Goal: Task Accomplishment & Management: Use online tool/utility

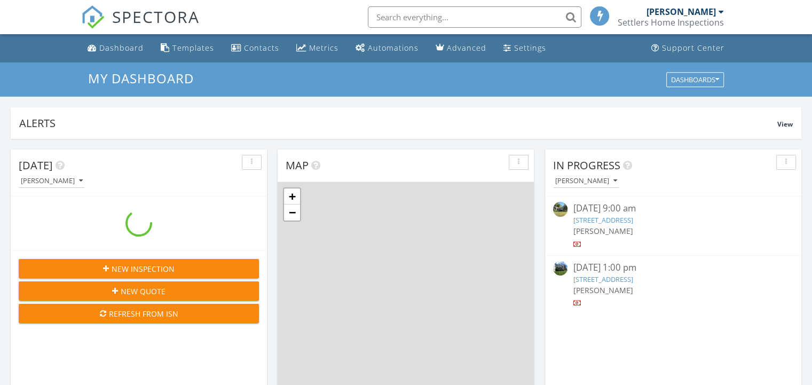
scroll to position [988, 828]
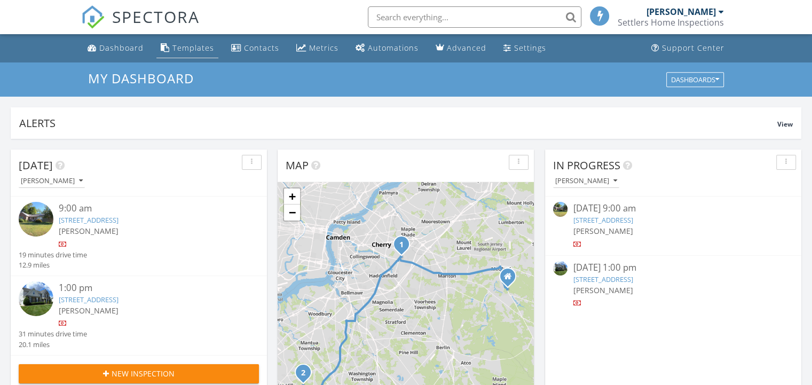
click at [187, 49] on div "Templates" at bounding box center [194, 48] width 42 height 10
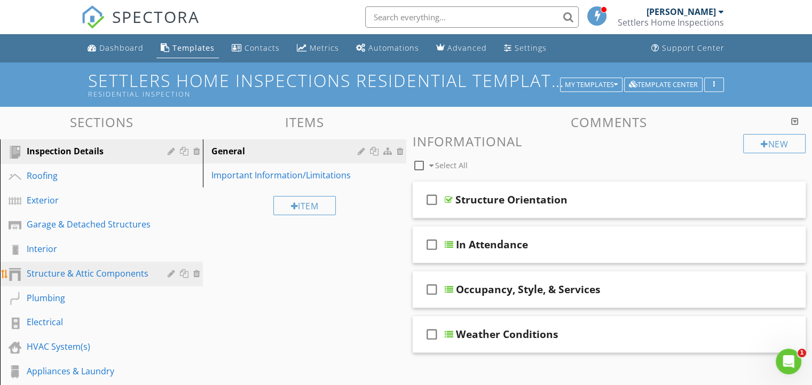
click at [83, 272] on div "Structure & Attic Components" at bounding box center [90, 273] width 126 height 13
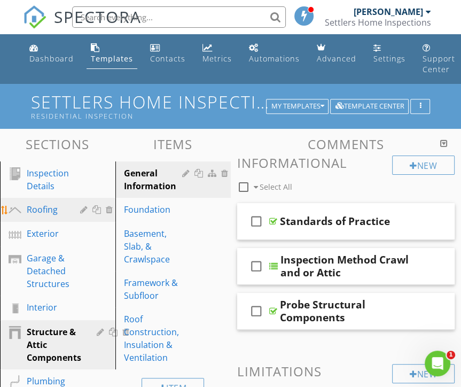
click at [28, 207] on div "Roofing" at bounding box center [46, 209] width 38 height 13
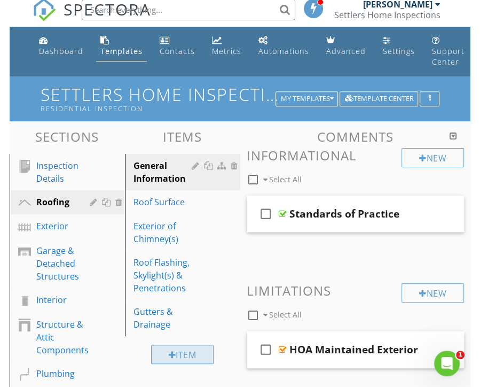
scroll to position [107, 0]
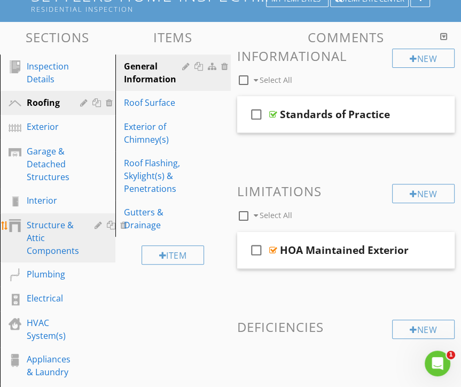
click at [40, 231] on div "Structure & Attic Components" at bounding box center [53, 237] width 52 height 38
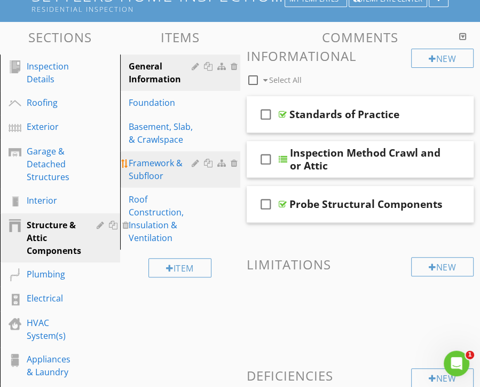
click at [147, 171] on div "Framework & Subfloor" at bounding box center [162, 169] width 66 height 26
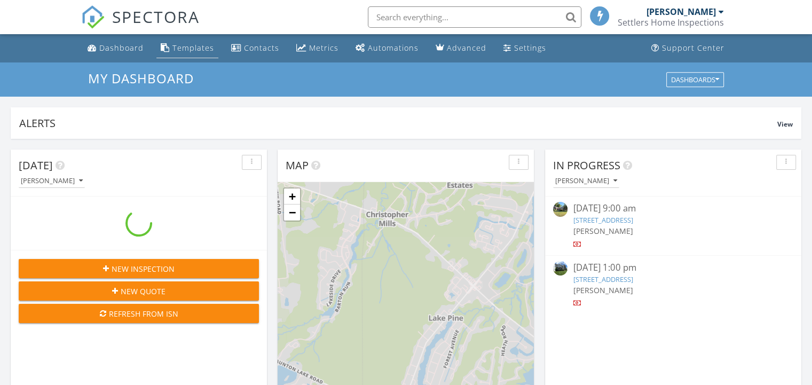
scroll to position [988, 828]
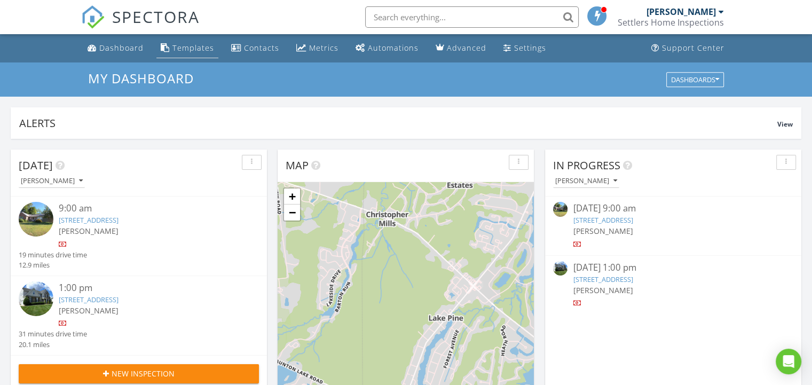
click at [194, 49] on div "Templates" at bounding box center [194, 48] width 42 height 10
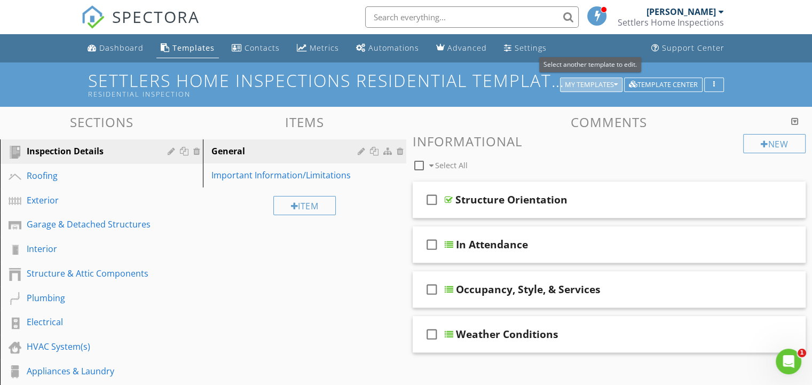
click at [580, 84] on div "My Templates" at bounding box center [591, 84] width 53 height 7
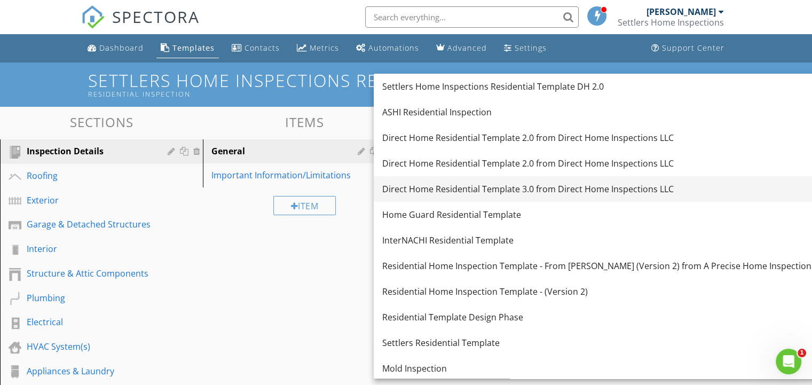
click at [525, 189] on div "Direct Home Residential Template 3.0 from Direct Home Inspections LLC" at bounding box center [596, 189] width 429 height 13
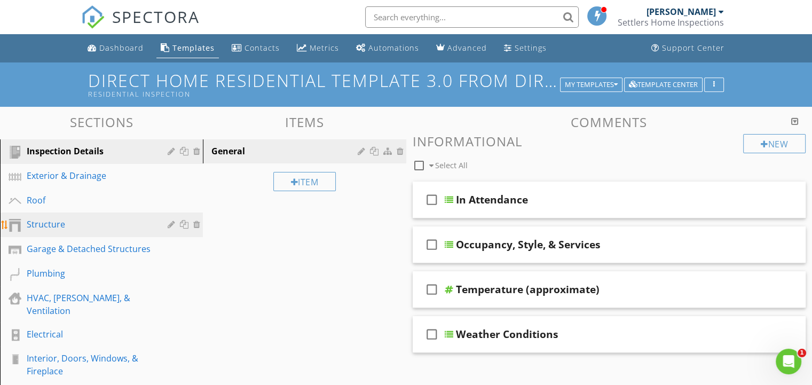
click at [95, 229] on div "Structure" at bounding box center [90, 224] width 126 height 13
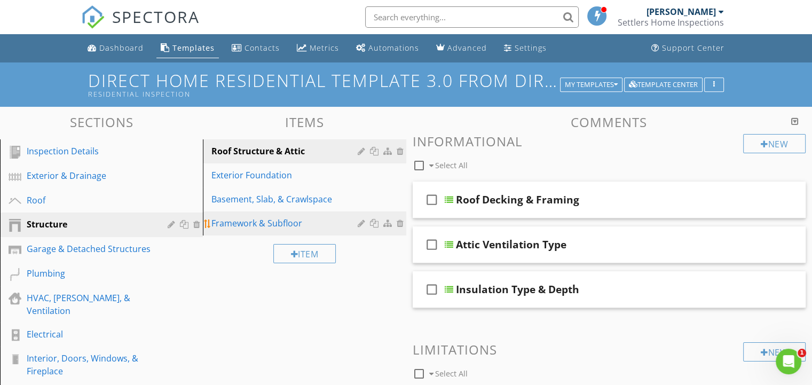
click at [247, 220] on div "Framework & Subfloor" at bounding box center [285, 223] width 149 height 13
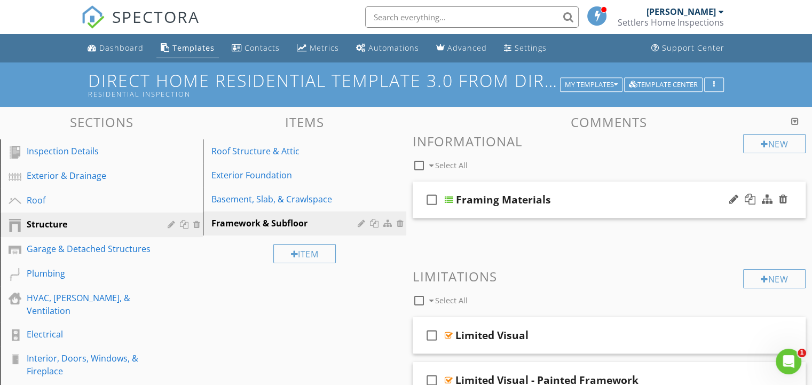
click at [453, 199] on div "check_box_outline_blank Framing Materials" at bounding box center [610, 200] width 394 height 37
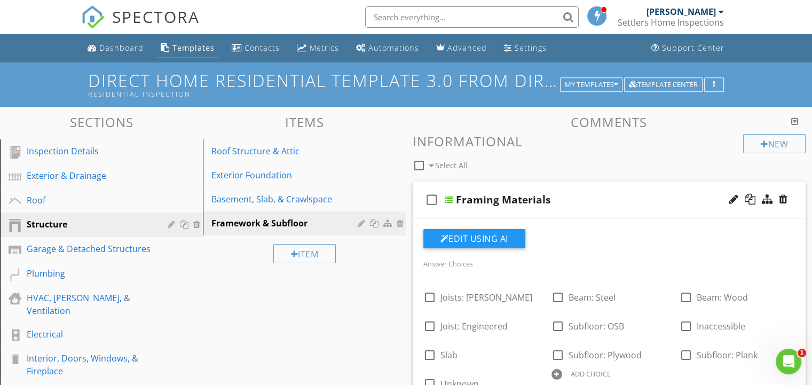
scroll to position [107, 0]
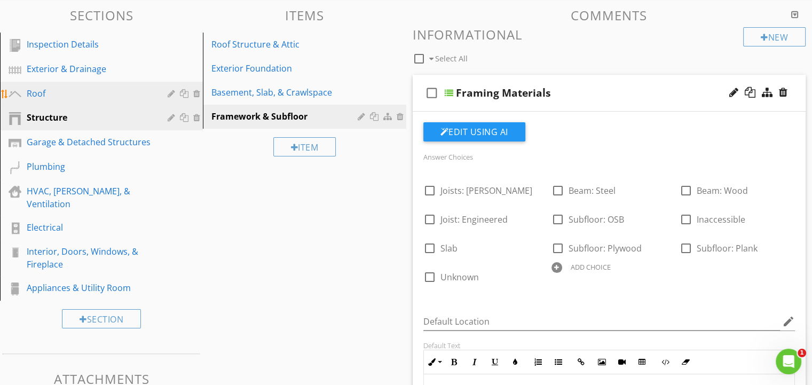
click at [53, 90] on div "Roof" at bounding box center [90, 93] width 126 height 13
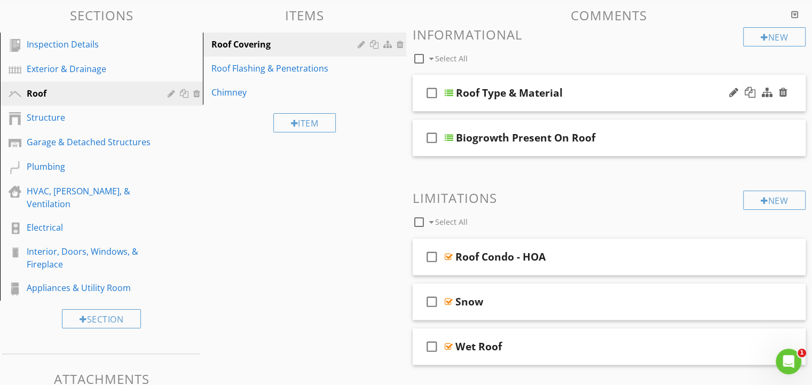
click at [450, 95] on div at bounding box center [449, 93] width 9 height 9
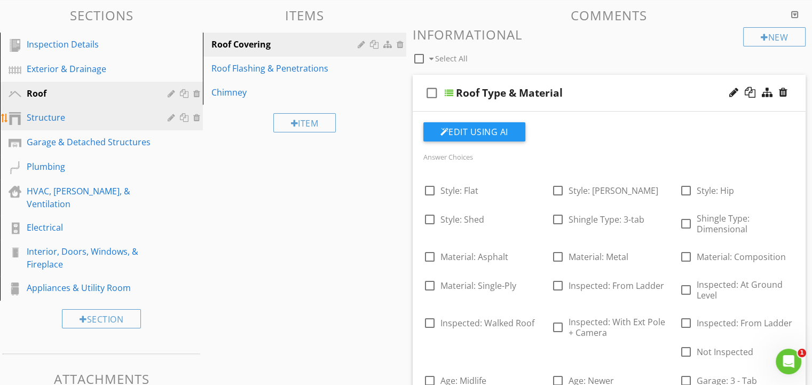
click at [69, 121] on div "Structure" at bounding box center [90, 117] width 126 height 13
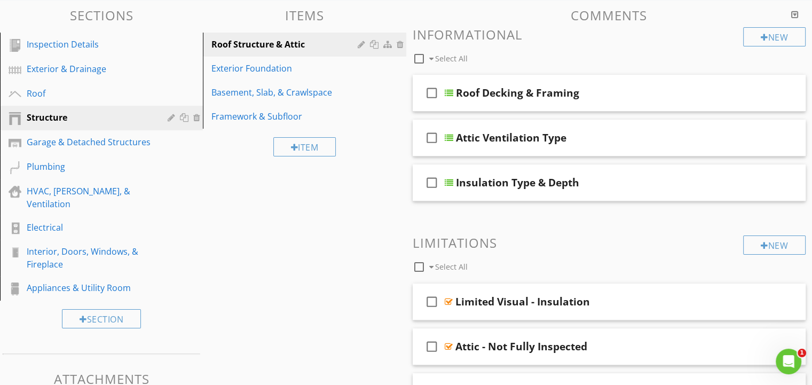
scroll to position [0, 0]
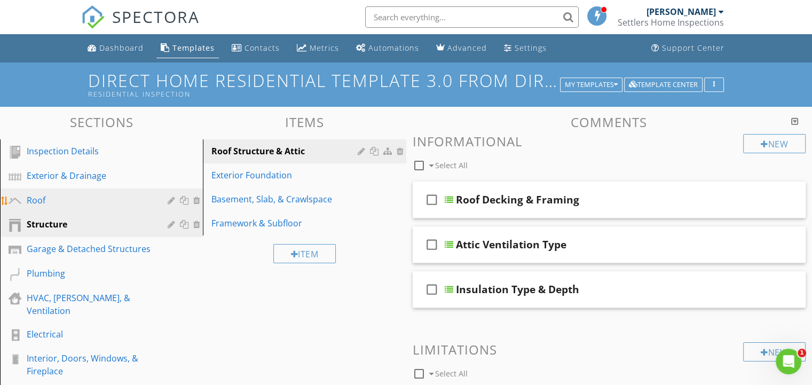
click at [80, 199] on div "Roof" at bounding box center [90, 200] width 126 height 13
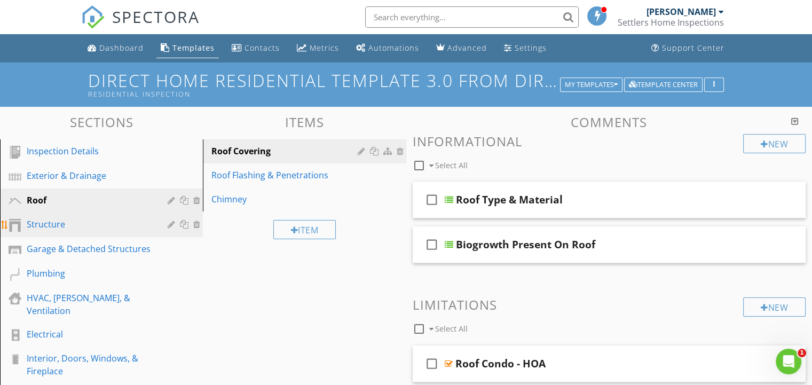
click at [56, 226] on div "Structure" at bounding box center [90, 224] width 126 height 13
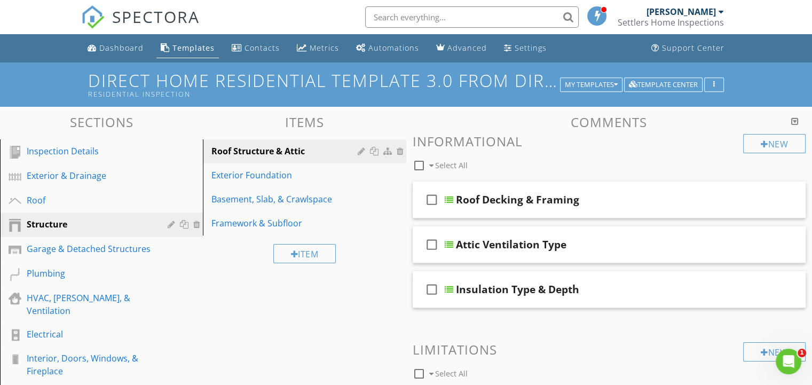
click at [57, 76] on div "Direct Home Residential Template 3.0 from Direct Home Inspections LLC Residenti…" at bounding box center [406, 84] width 812 height 44
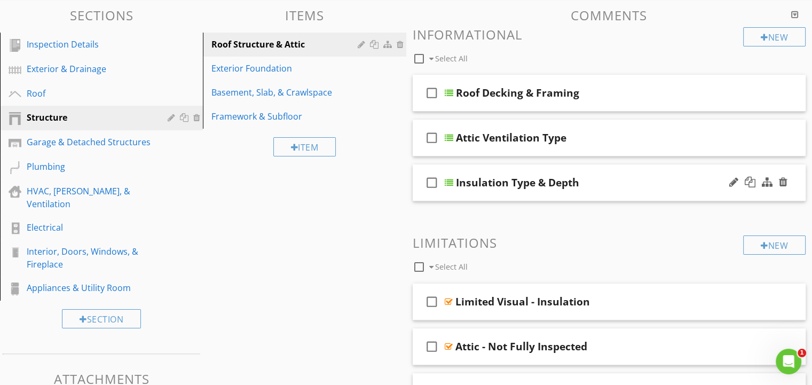
click at [446, 179] on div at bounding box center [449, 182] width 9 height 9
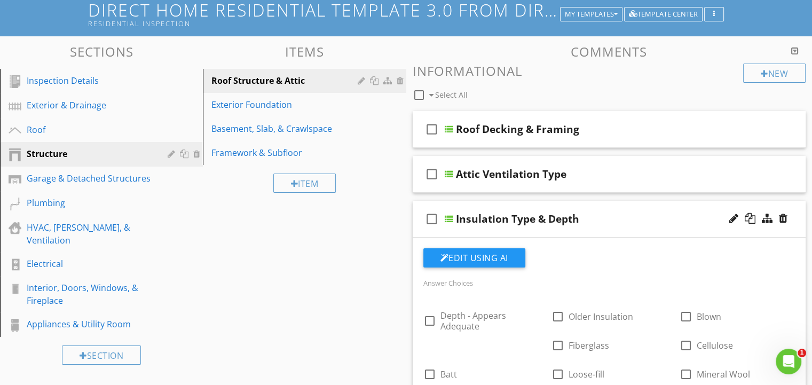
scroll to position [0, 0]
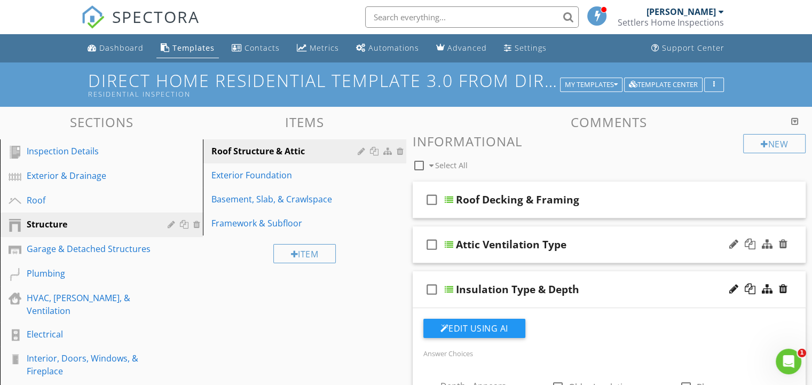
click at [450, 244] on div at bounding box center [449, 244] width 9 height 9
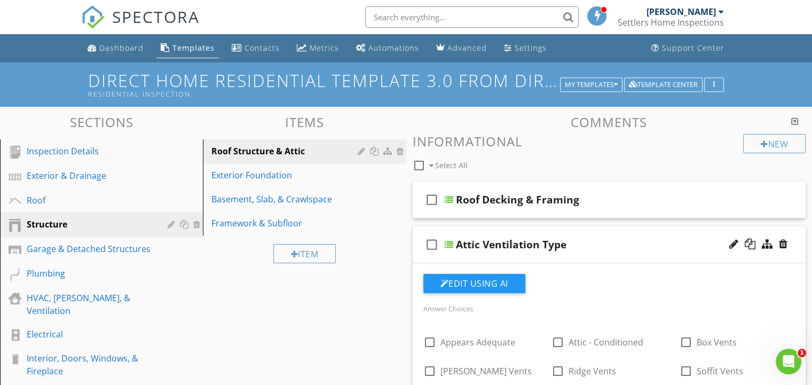
scroll to position [107, 0]
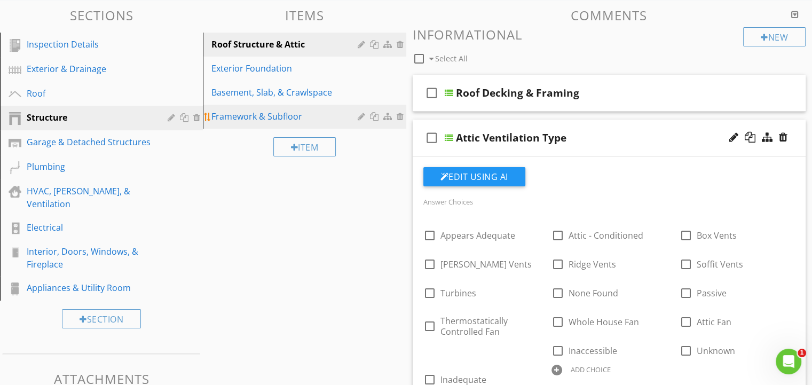
click at [239, 115] on div "Framework & Subfloor" at bounding box center [285, 116] width 149 height 13
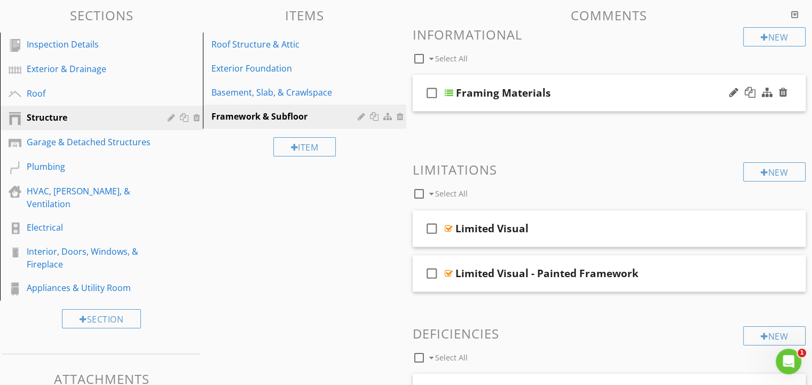
click at [451, 94] on div at bounding box center [449, 93] width 9 height 9
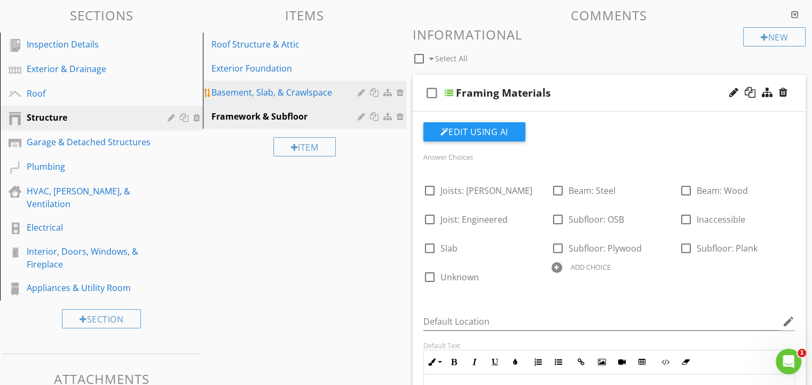
click at [256, 91] on div "Basement, Slab, & Crawlspace" at bounding box center [285, 92] width 149 height 13
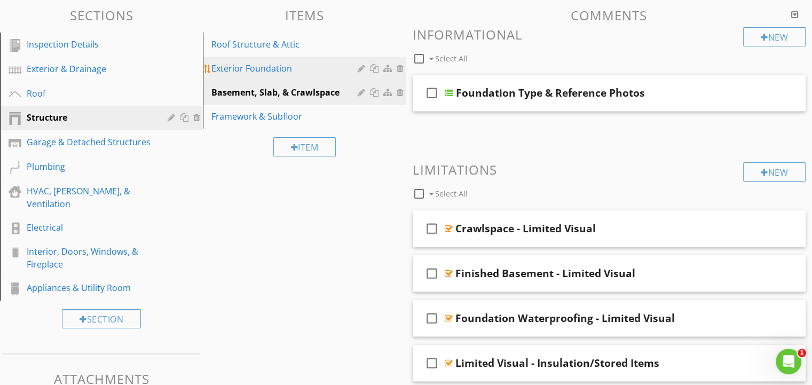
click at [250, 71] on div "Exterior Foundation" at bounding box center [285, 68] width 149 height 13
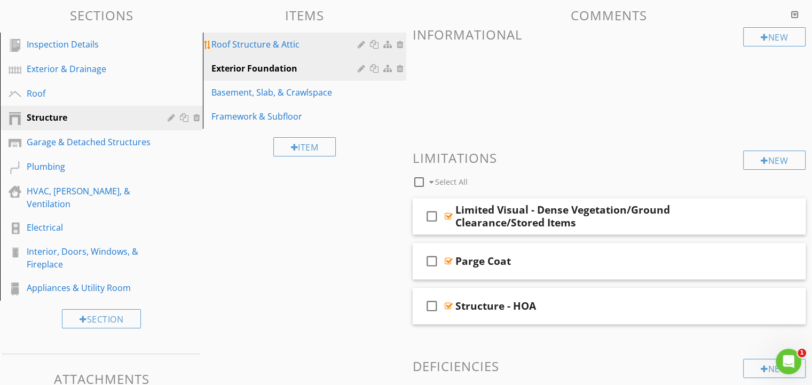
click at [263, 40] on div "Roof Structure & Attic" at bounding box center [285, 44] width 149 height 13
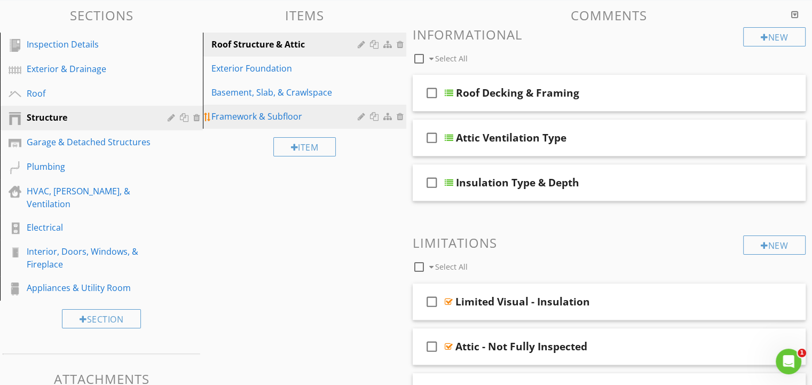
click at [249, 114] on div "Framework & Subfloor" at bounding box center [285, 116] width 149 height 13
